Goal: Information Seeking & Learning: Learn about a topic

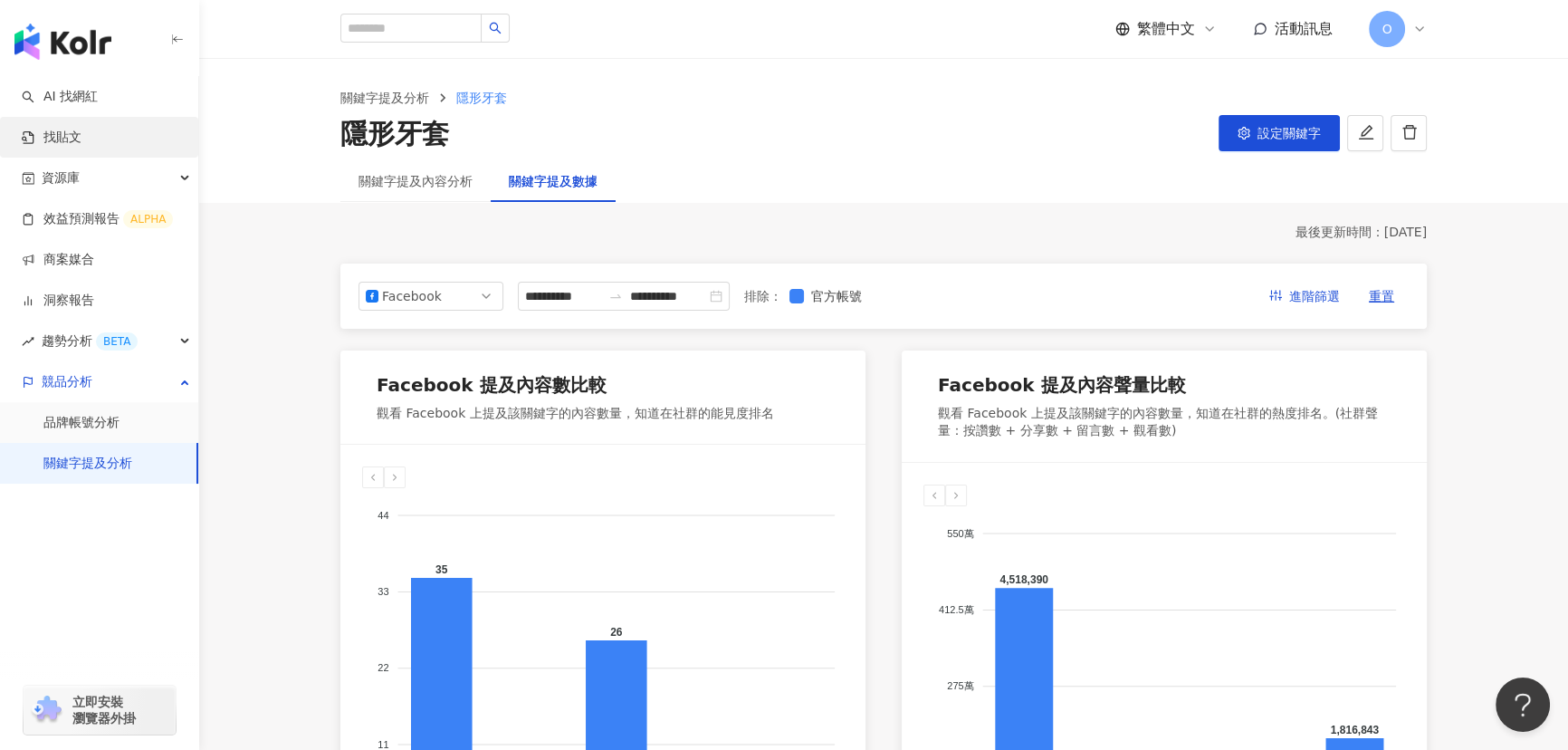
click at [81, 136] on link "找貼文" at bounding box center [51, 137] width 60 height 19
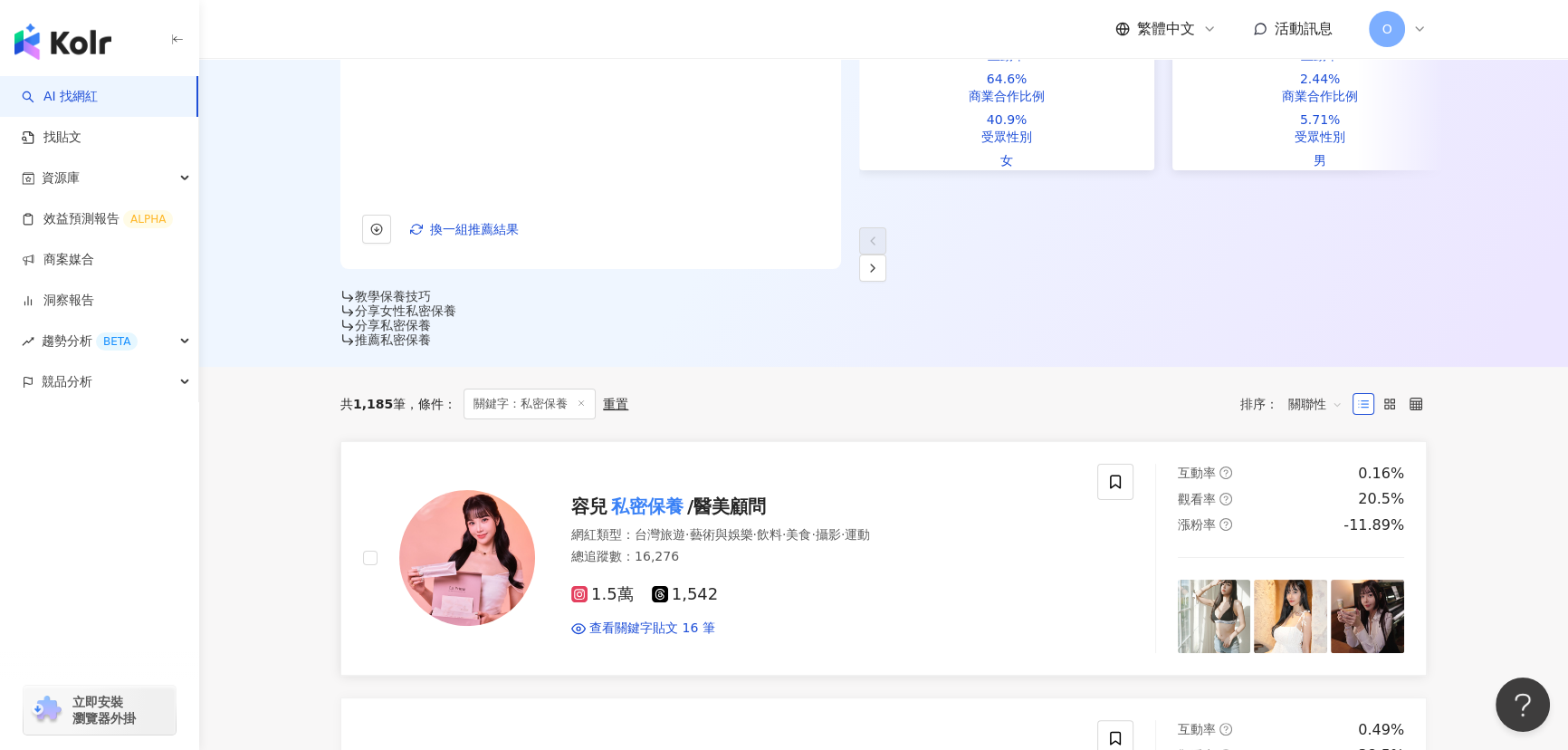
scroll to position [494, 0]
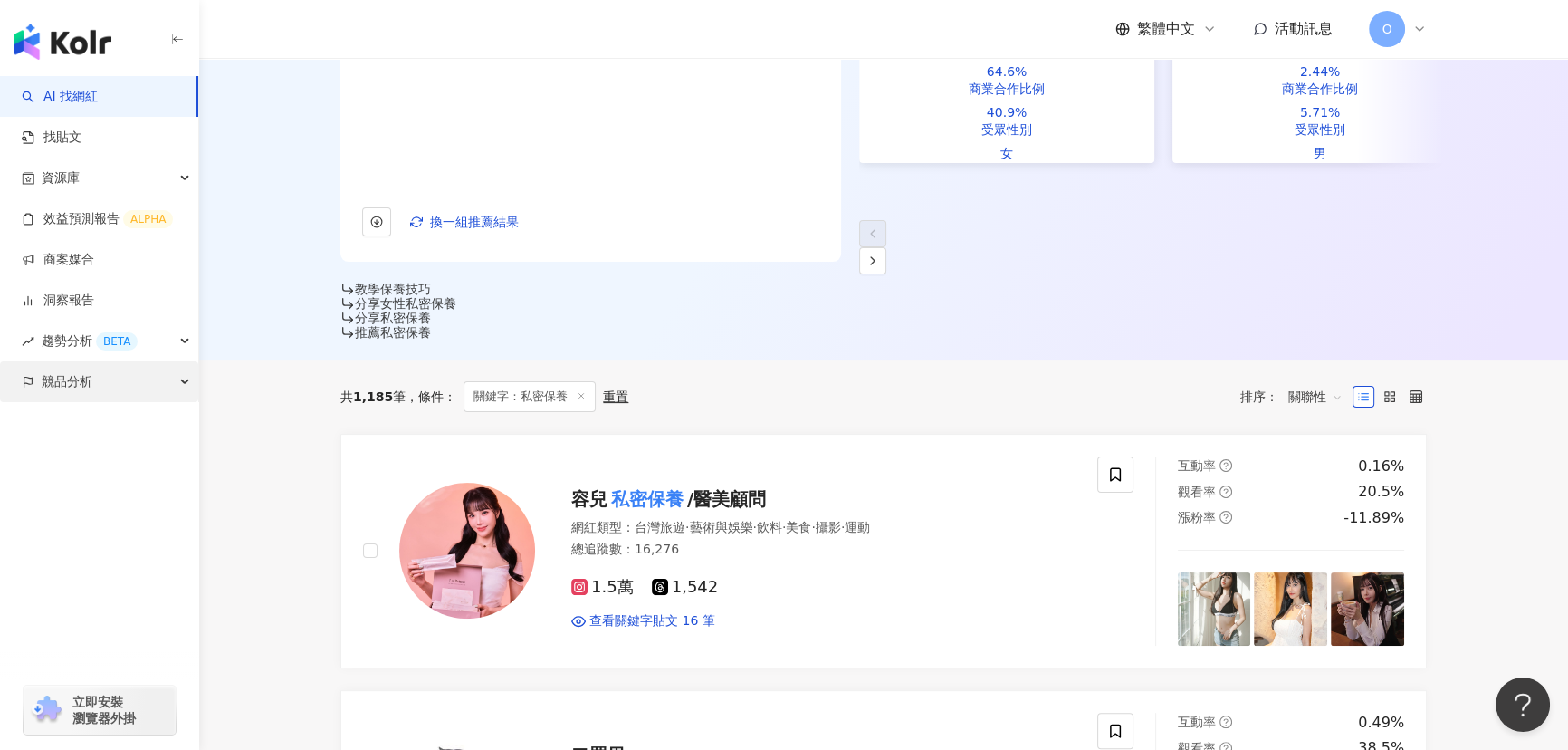
type input "****"
click at [70, 375] on span "競品分析" at bounding box center [67, 381] width 51 height 41
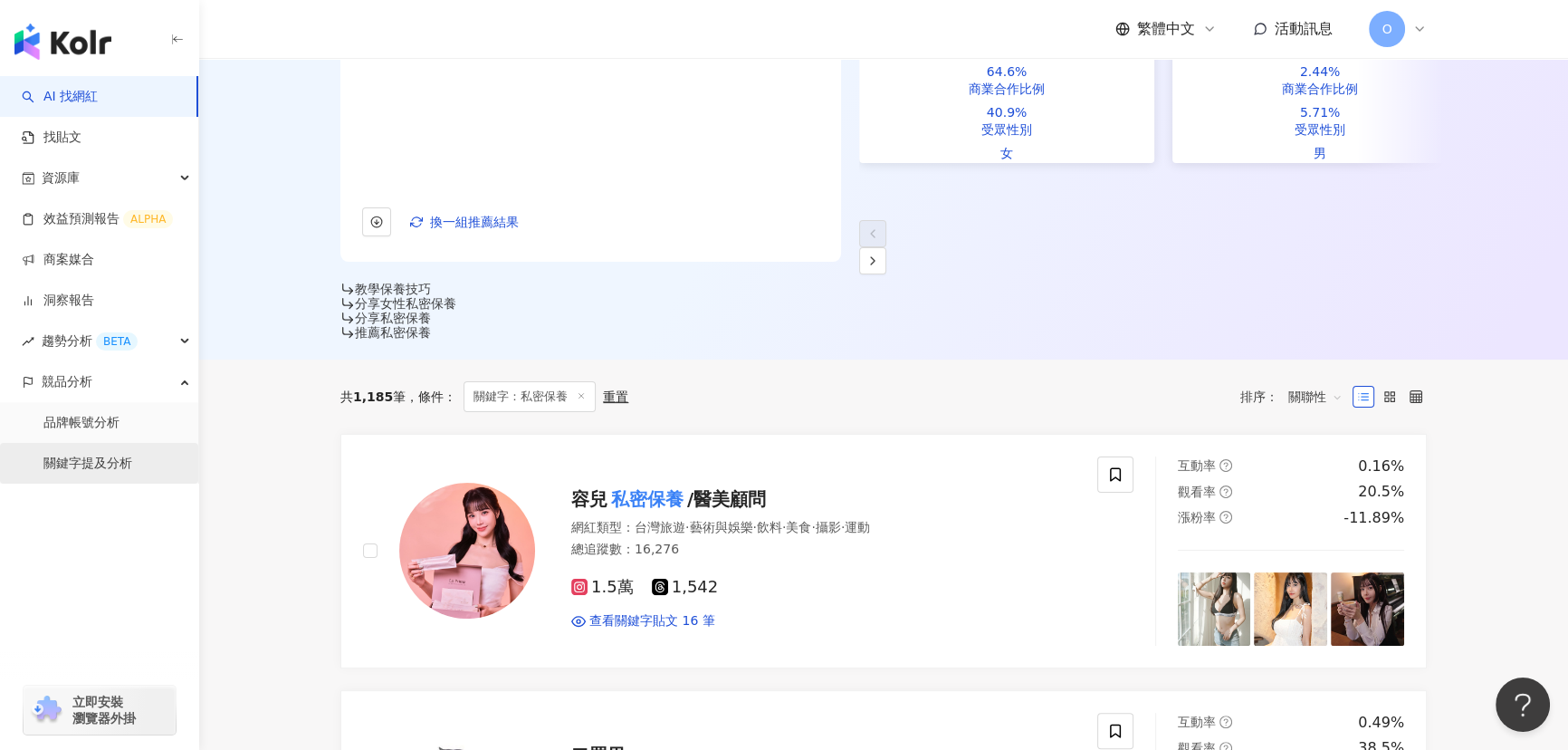
click at [104, 472] on link "關鍵字提及分析" at bounding box center [87, 463] width 89 height 19
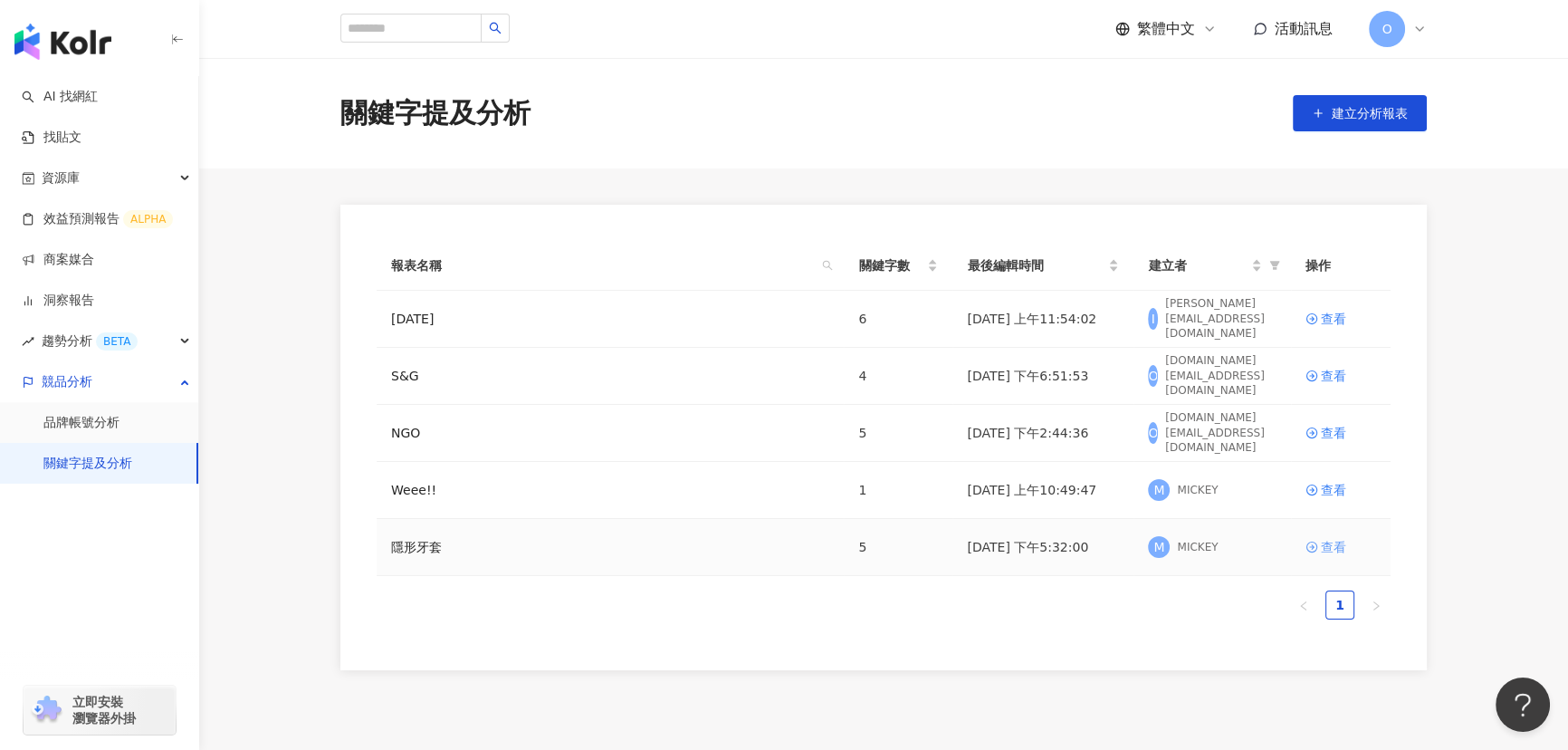
click at [1336, 551] on div "查看" at bounding box center [1334, 547] width 25 height 20
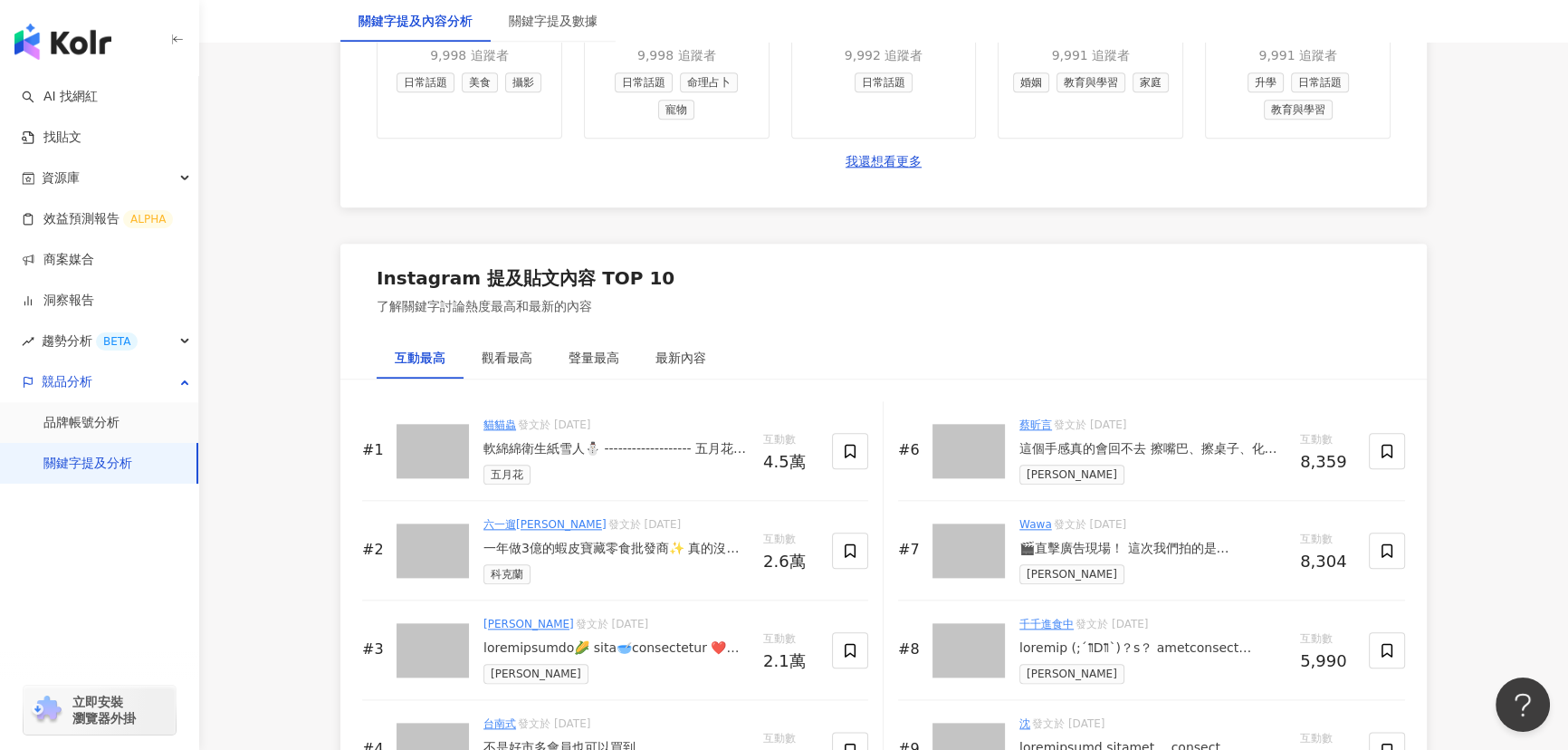
scroll to position [2551, 0]
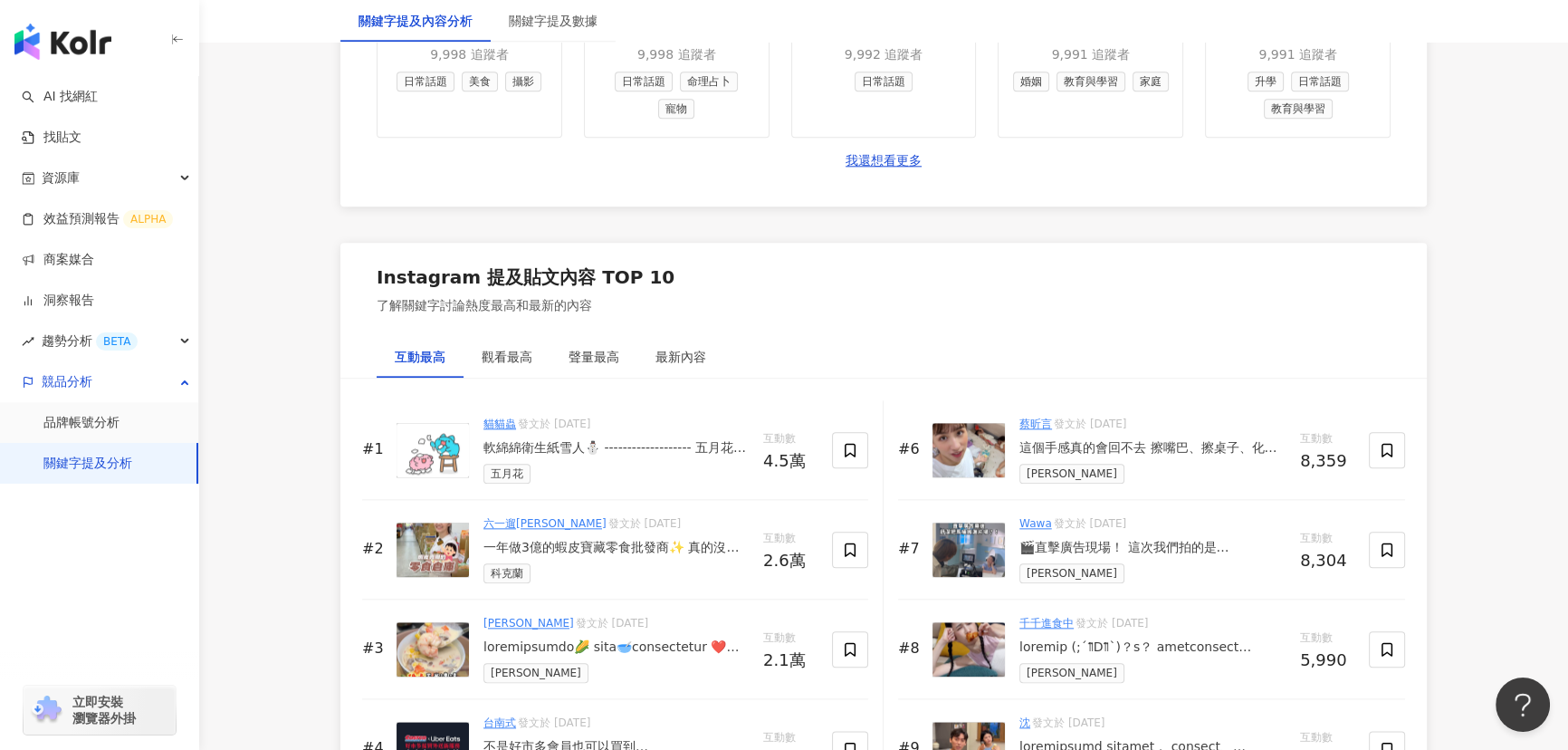
click at [105, 469] on link "關鍵字提及分析" at bounding box center [87, 463] width 89 height 19
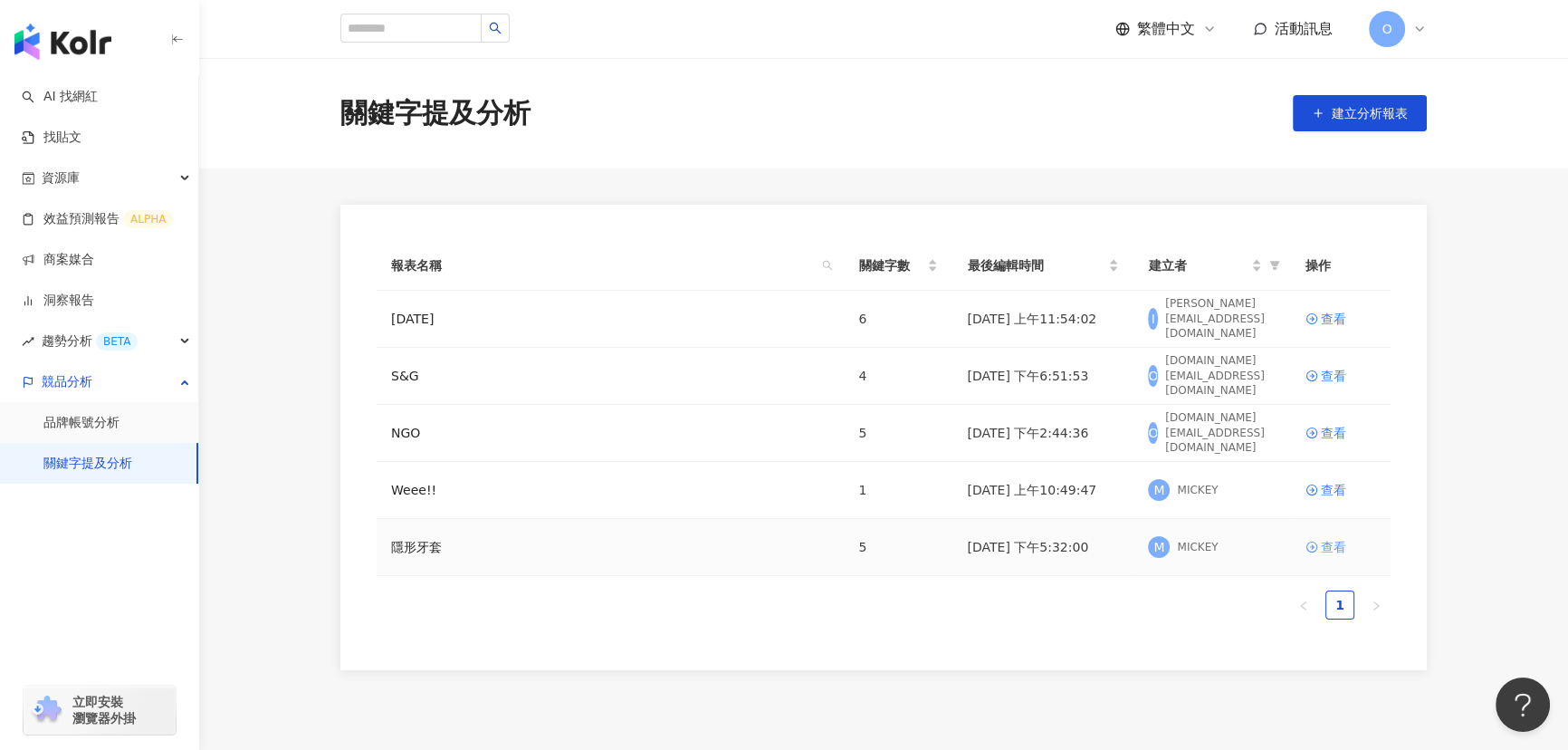
click at [1322, 546] on div "查看" at bounding box center [1334, 547] width 25 height 20
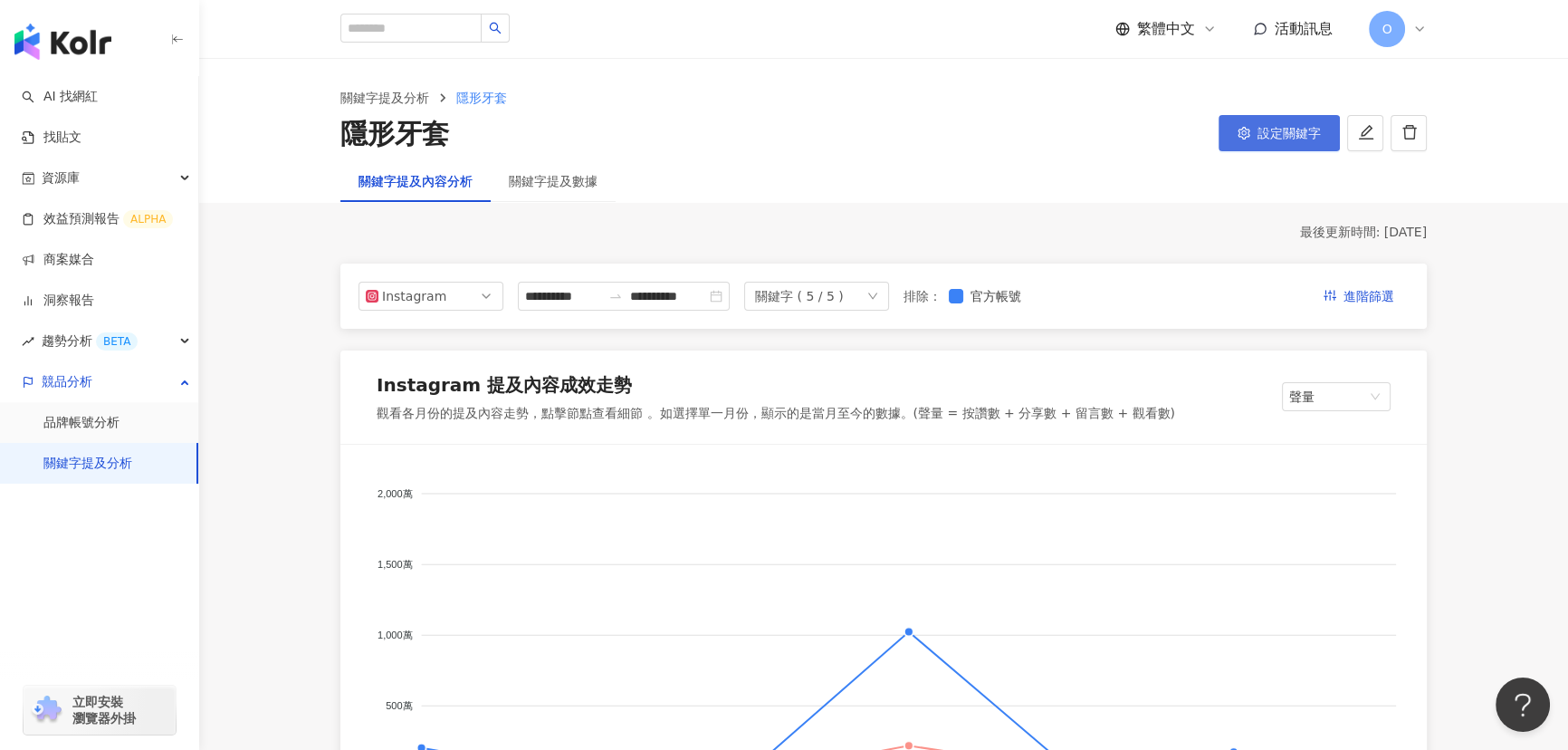
click at [1317, 136] on span "設定關鍵字" at bounding box center [1289, 133] width 64 height 15
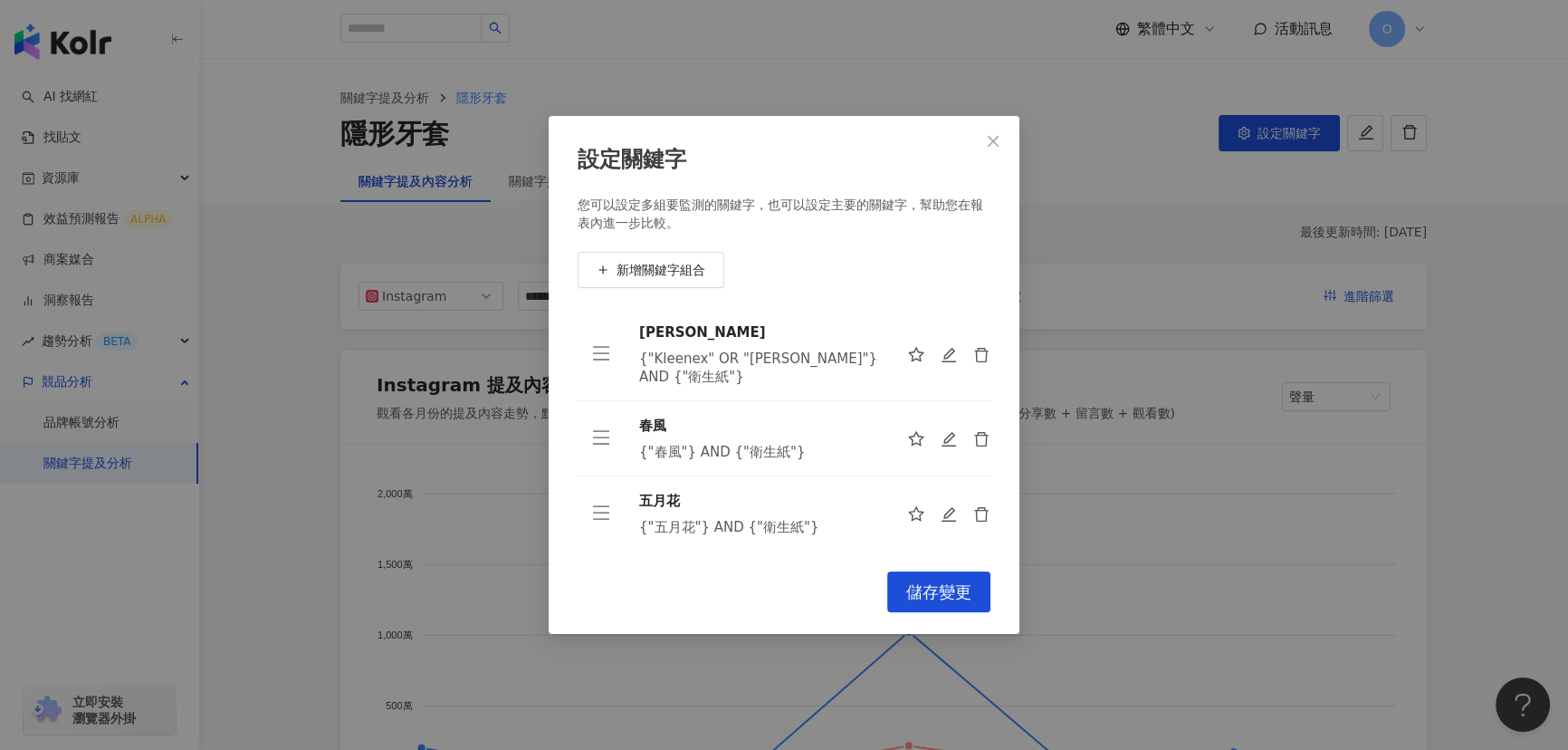
drag, startPoint x: 987, startPoint y: 144, endPoint x: 957, endPoint y: 136, distance: 31.0
click at [988, 144] on icon "close" at bounding box center [993, 141] width 15 height 15
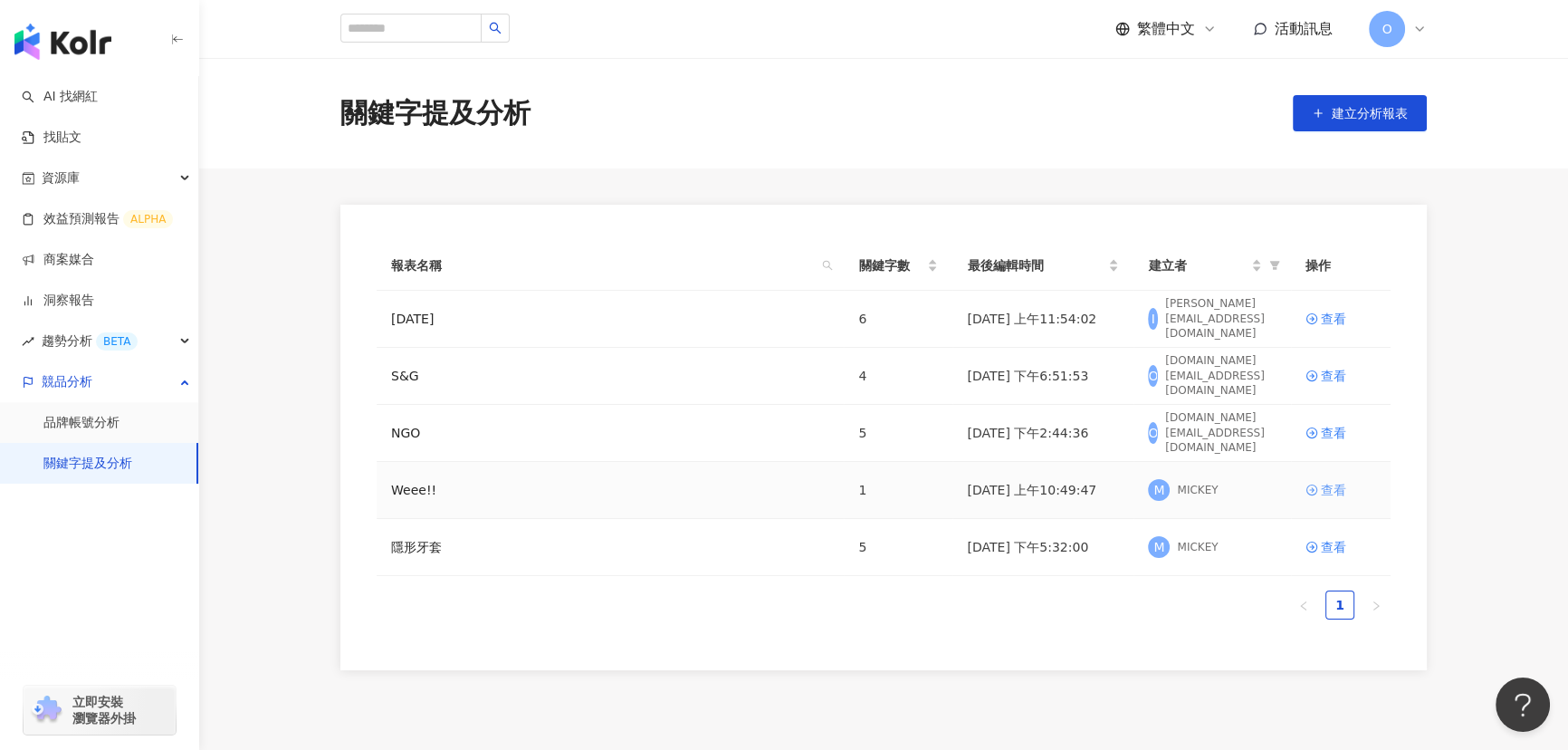
click at [1330, 493] on div "查看" at bounding box center [1334, 490] width 25 height 20
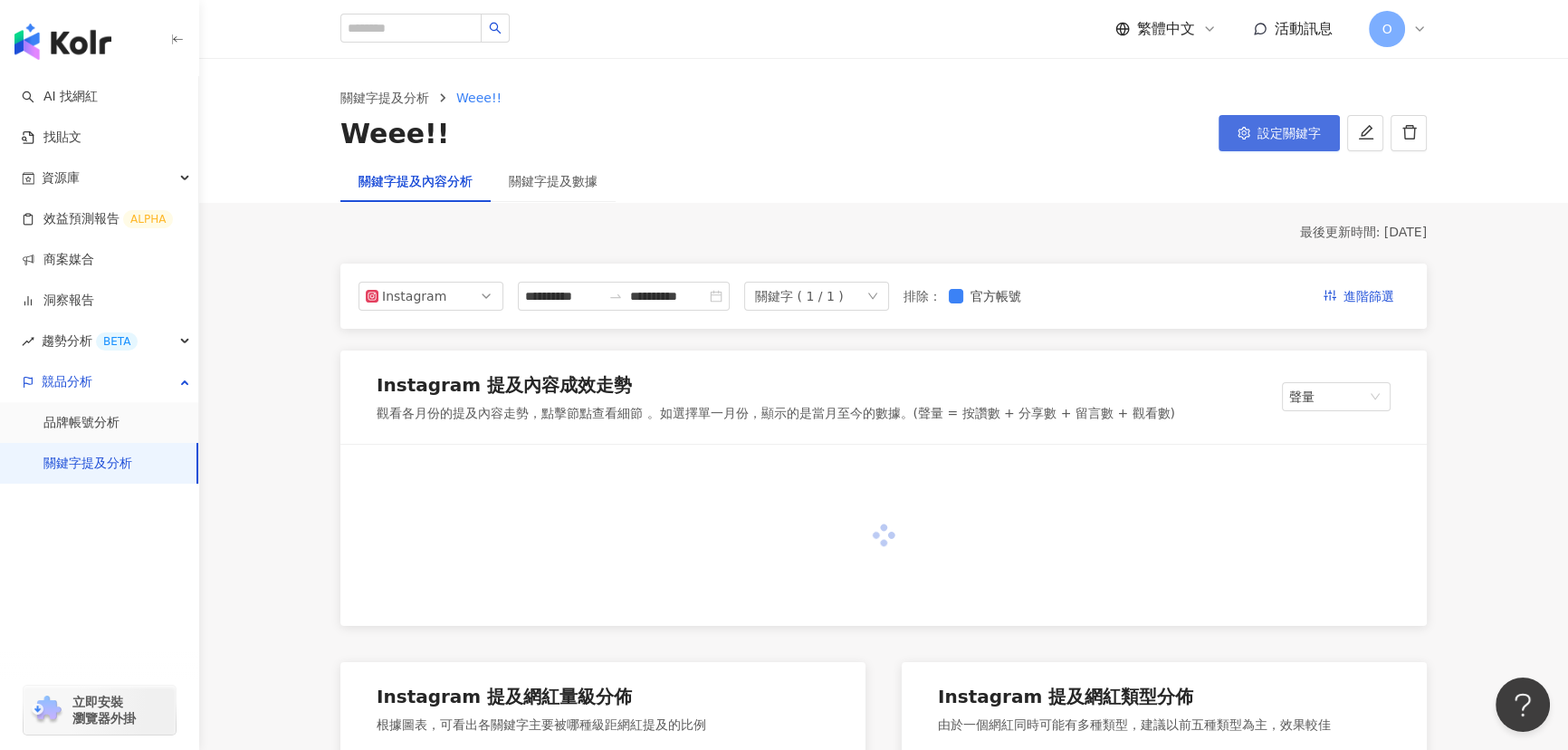
click at [1275, 140] on span "設定關鍵字" at bounding box center [1289, 133] width 64 height 15
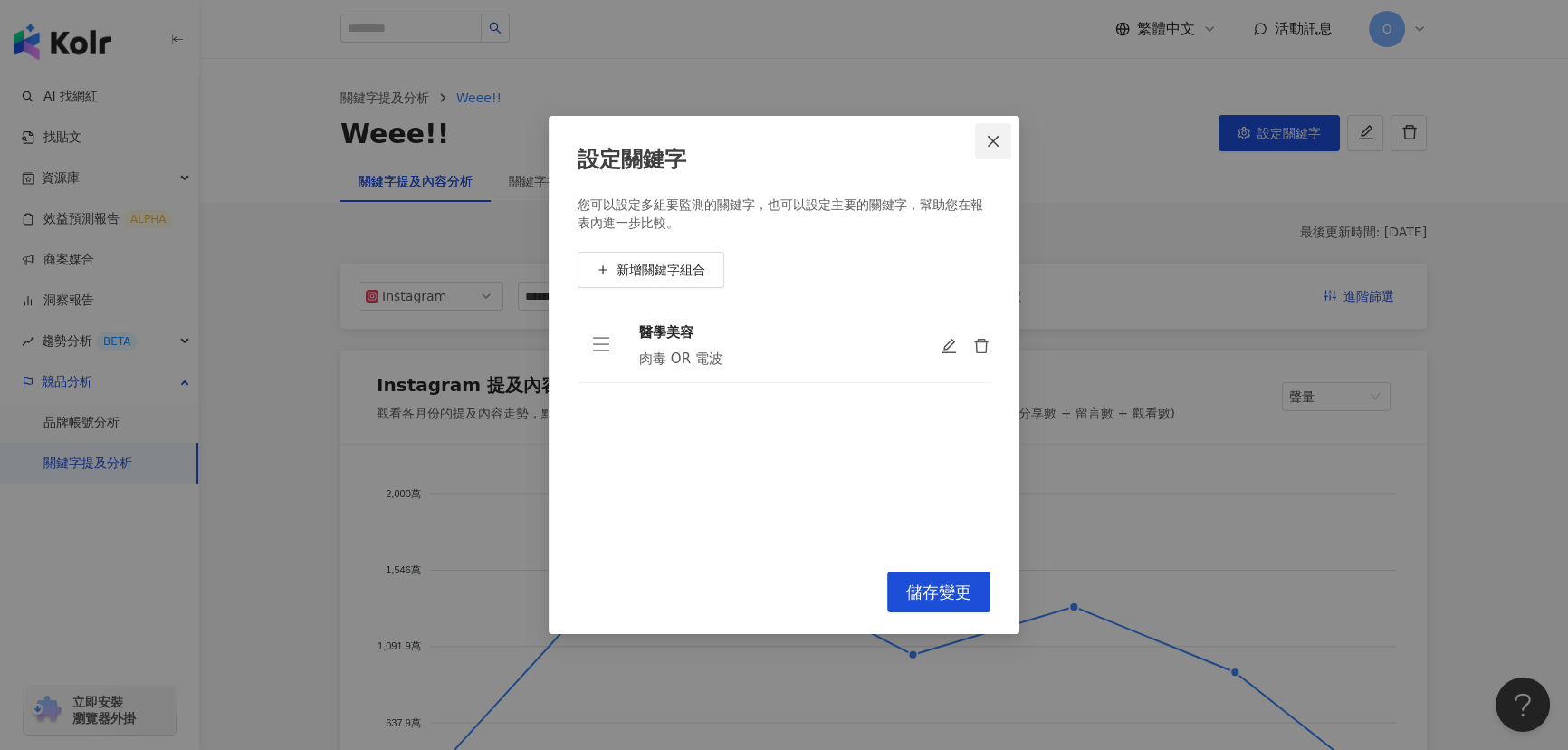
click at [990, 144] on icon "close" at bounding box center [993, 141] width 11 height 11
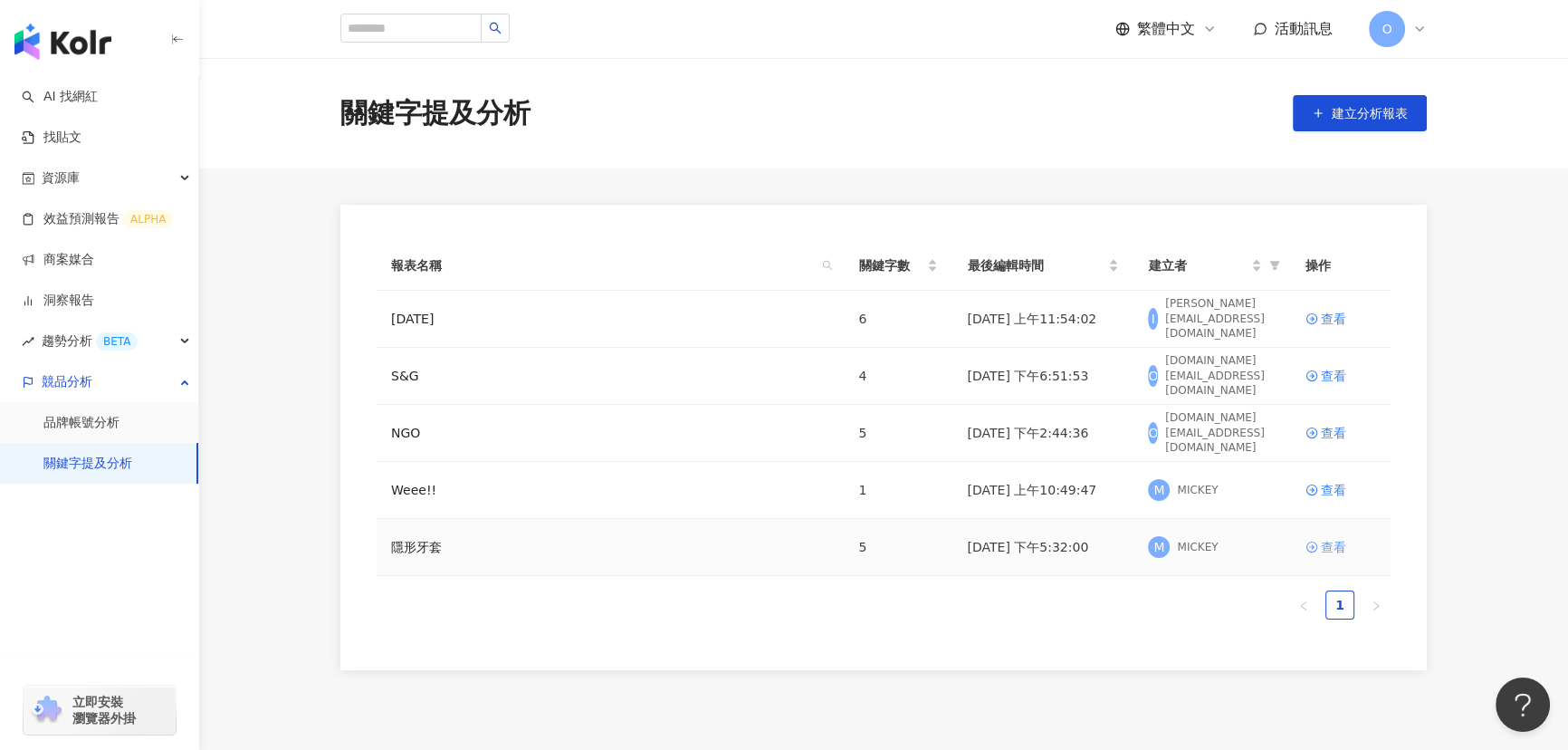
click at [1322, 551] on div "查看" at bounding box center [1334, 547] width 25 height 20
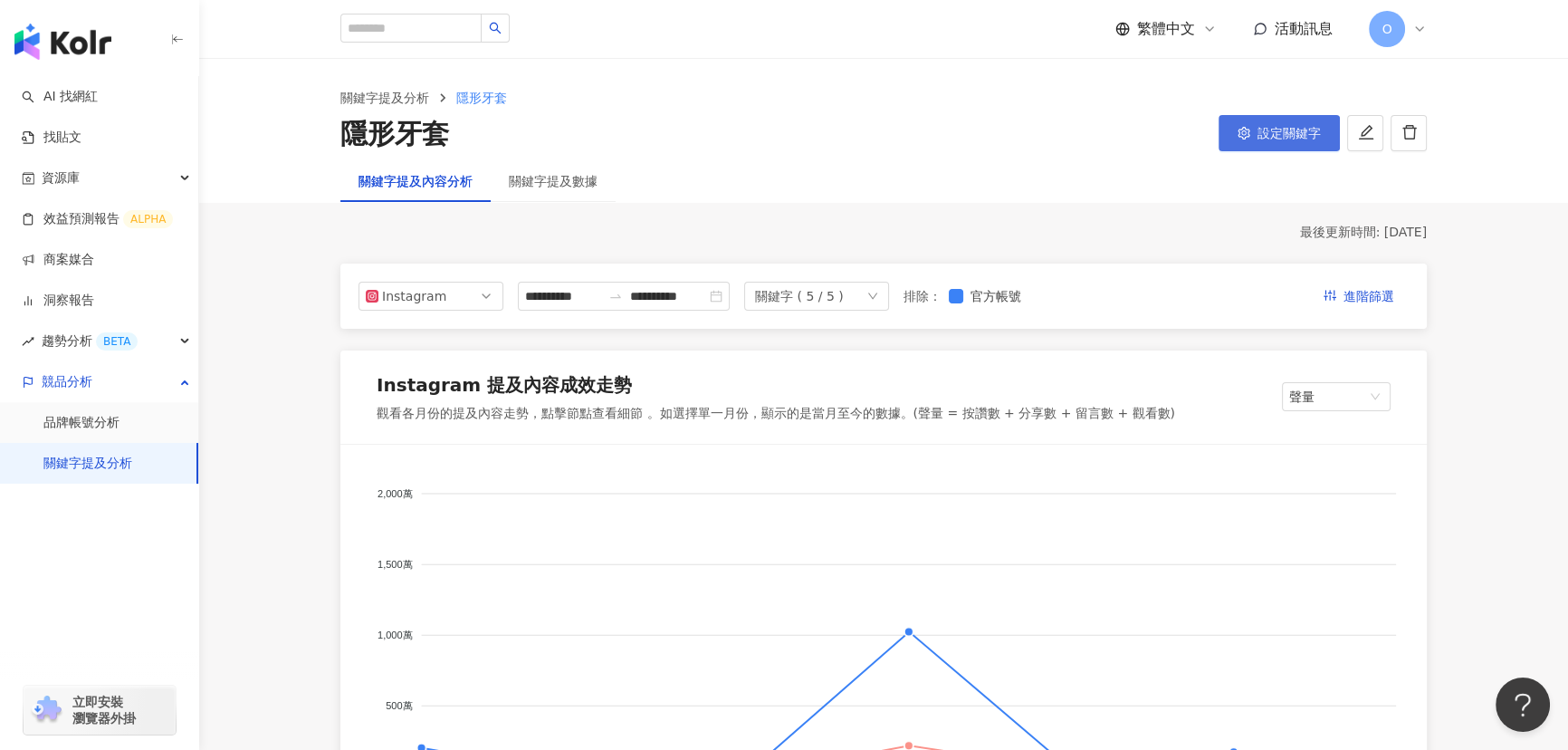
click at [1293, 128] on span "設定關鍵字" at bounding box center [1289, 133] width 64 height 15
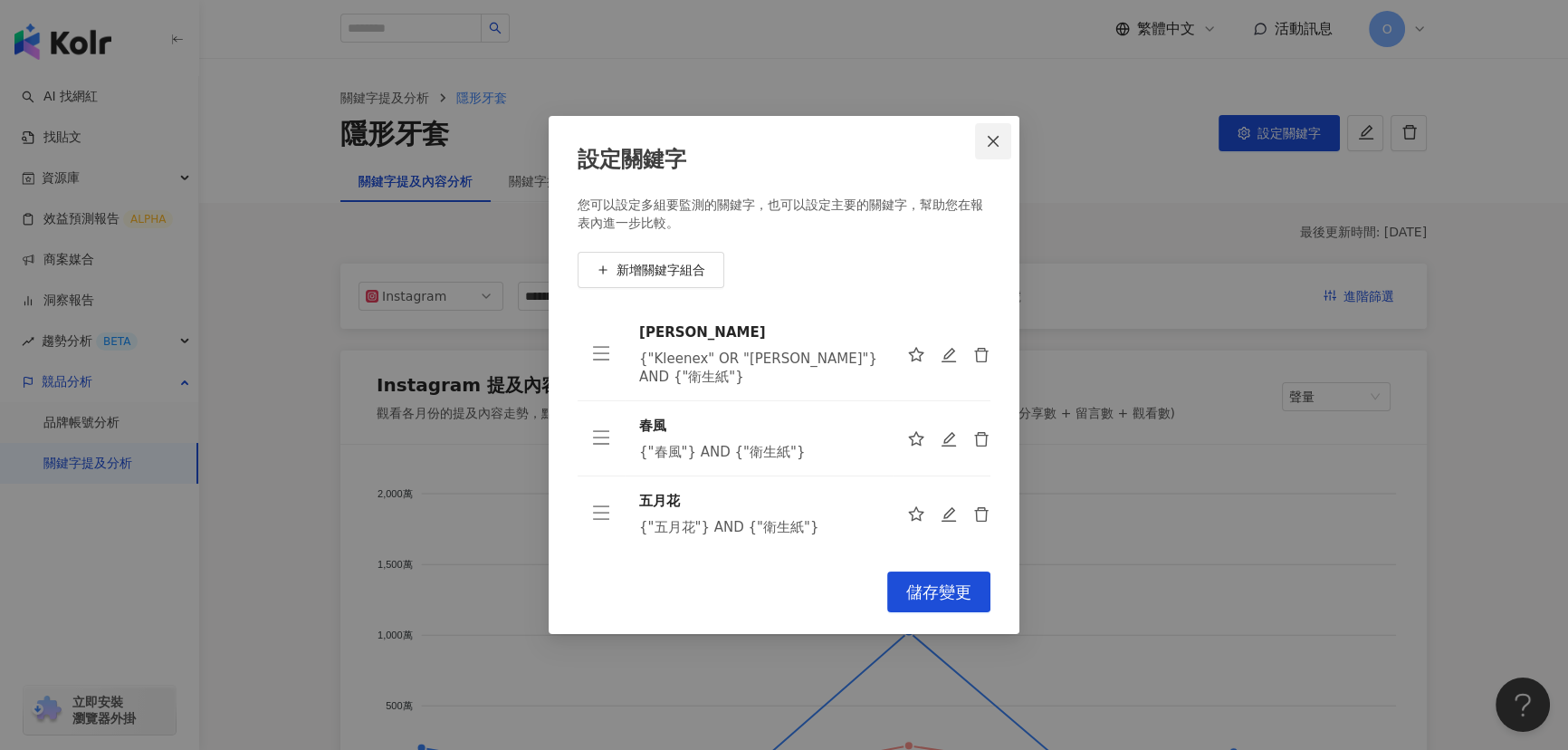
click at [995, 140] on icon "close" at bounding box center [993, 141] width 11 height 11
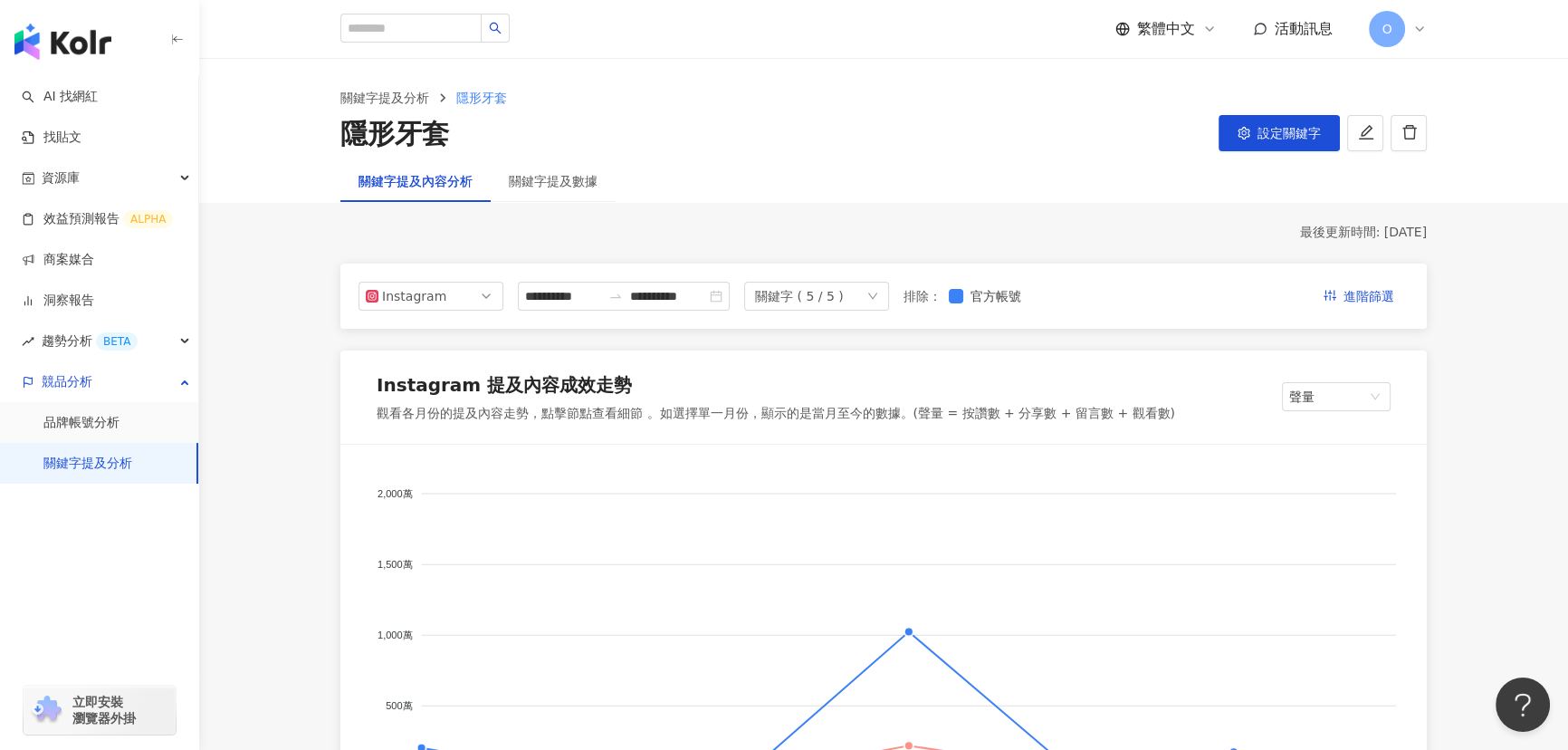
click at [436, 128] on div "隱形牙套" at bounding box center [394, 134] width 109 height 38
click at [1372, 138] on icon "edit" at bounding box center [1366, 132] width 17 height 17
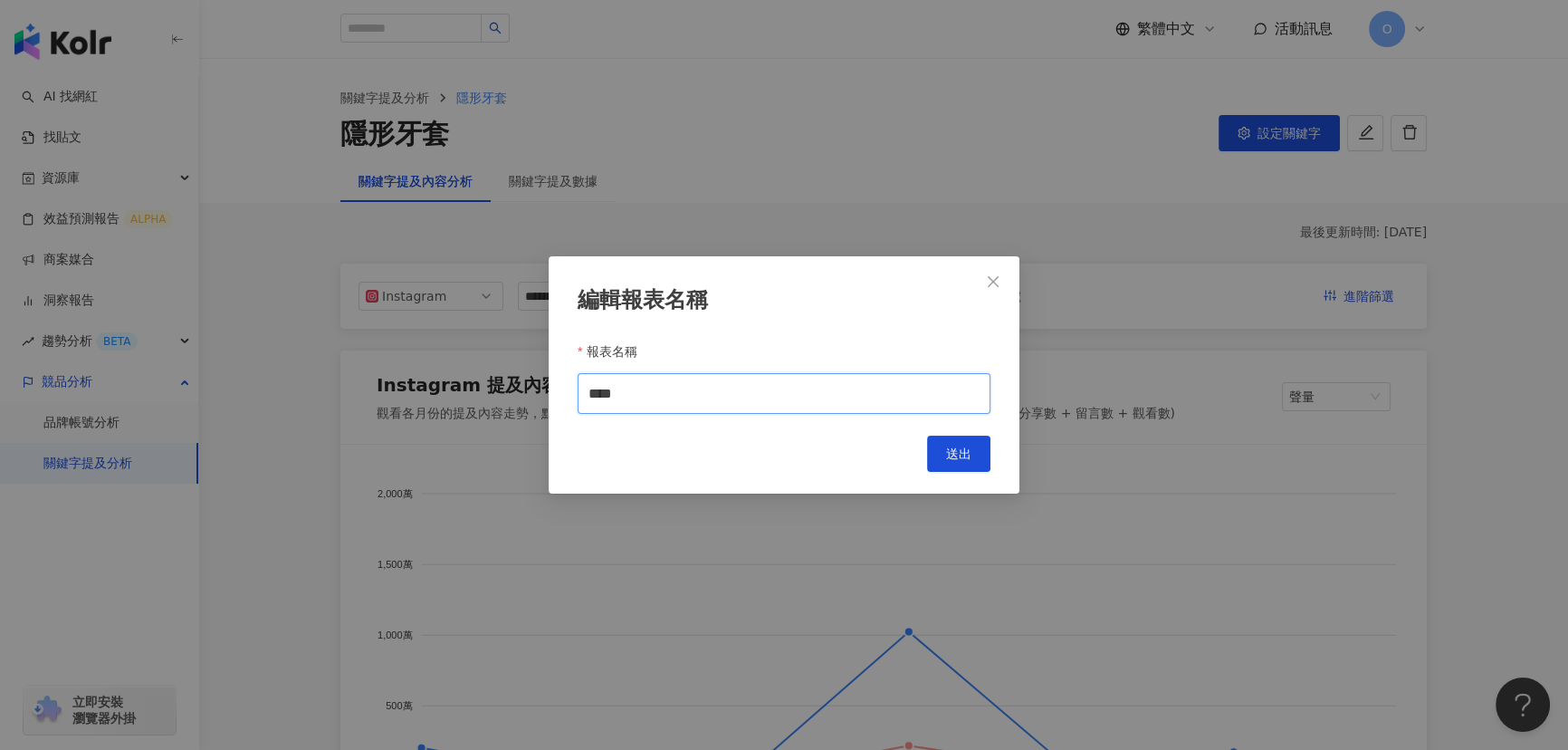
drag, startPoint x: 592, startPoint y: 400, endPoint x: 366, endPoint y: 370, distance: 228.0
click at [386, 376] on div "編輯報表名稱 報表名稱 **** Cancel 送出" at bounding box center [784, 375] width 1568 height 750
type input "***"
click at [964, 451] on span "送出" at bounding box center [959, 453] width 25 height 15
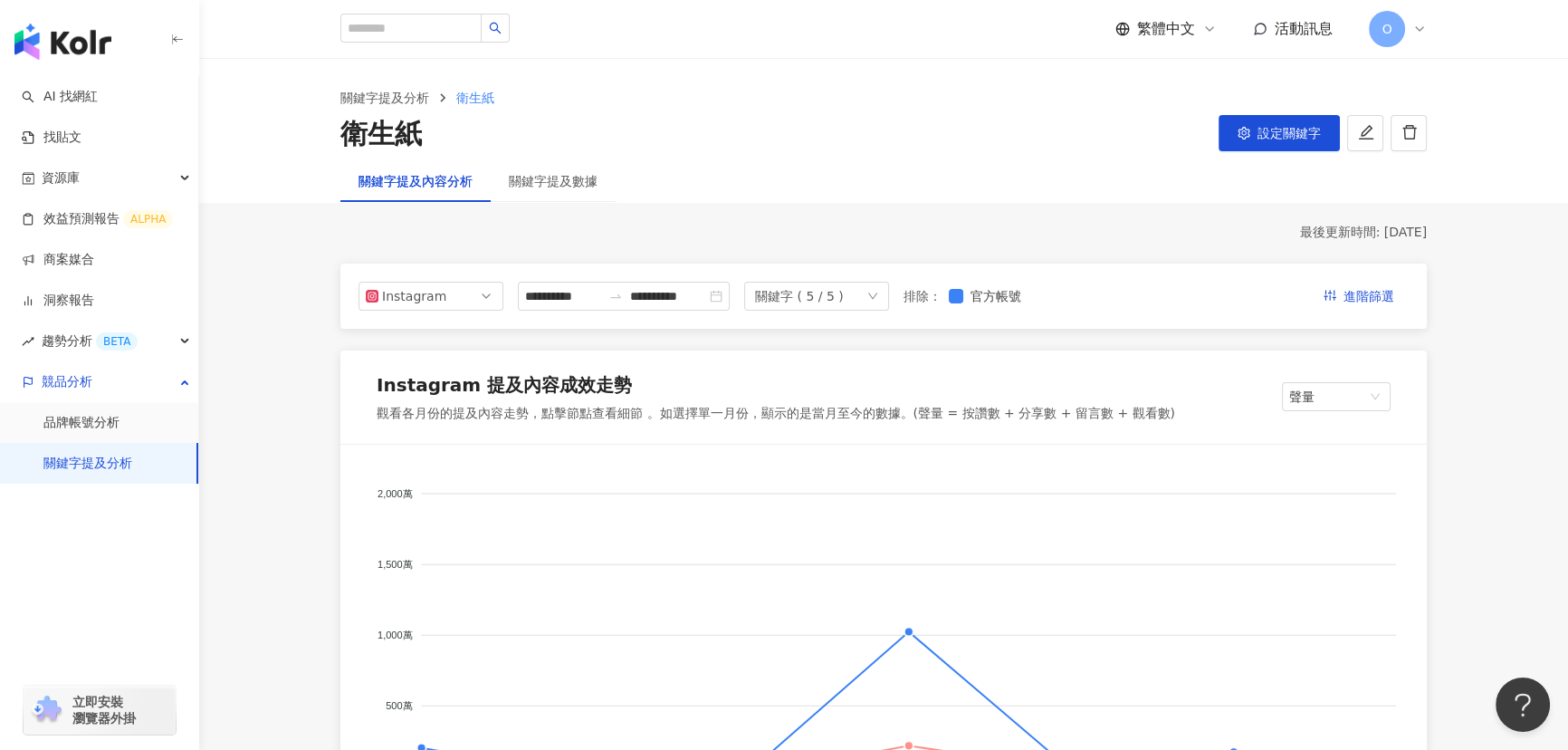
click at [860, 156] on div "關鍵字提及分析 衛生紙 衛生紙 設定關鍵字" at bounding box center [884, 110] width 1369 height 102
